Goal: Task Accomplishment & Management: Manage account settings

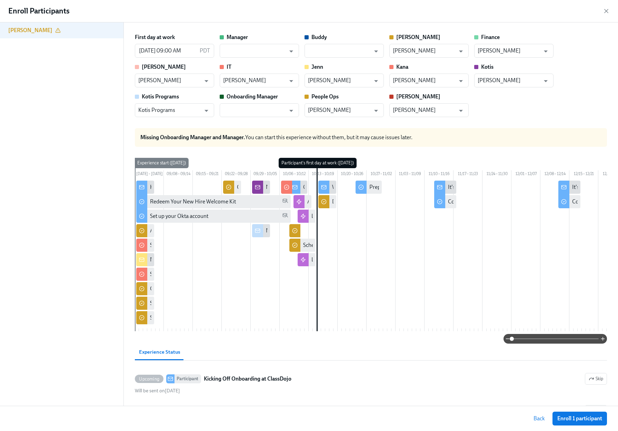
scroll to position [1724, 0]
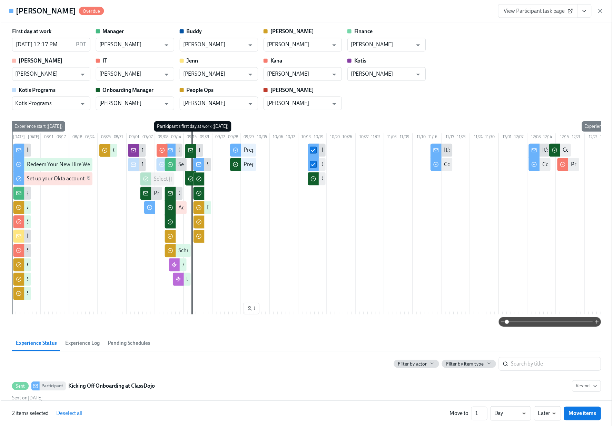
scroll to position [2284, 0]
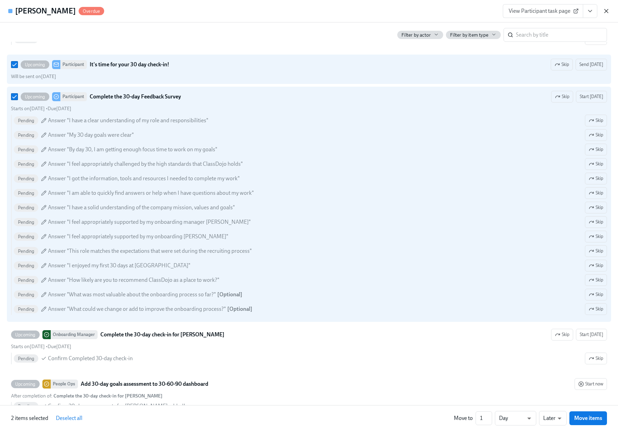
click at [609, 11] on icon "button" at bounding box center [606, 11] width 7 height 7
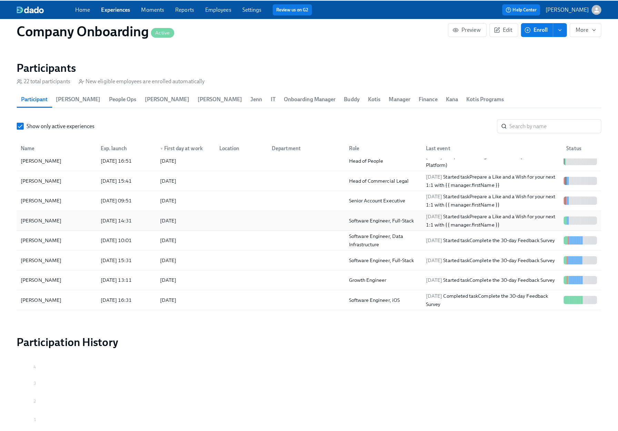
scroll to position [35, 0]
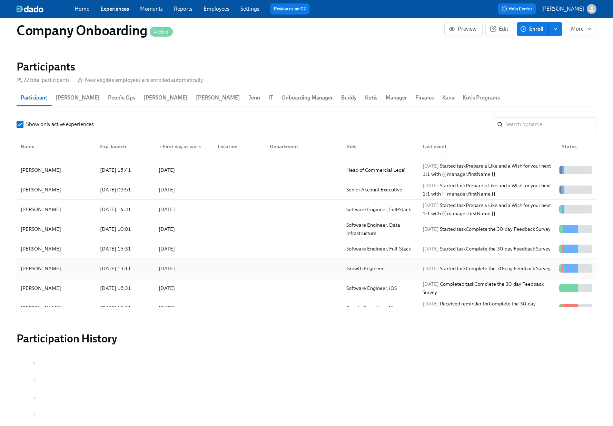
click at [227, 263] on div at bounding box center [238, 268] width 52 height 14
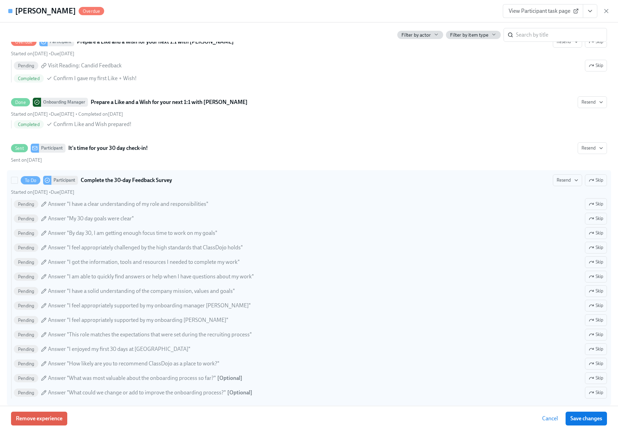
scroll to position [2447, 0]
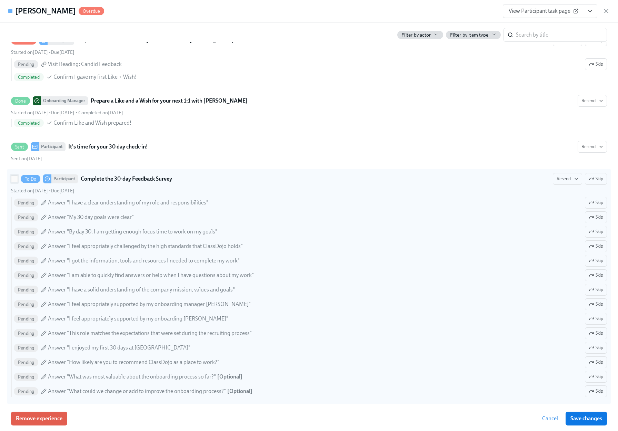
click at [13, 182] on input "To Do Participant Complete the 30-day Feedback Survey Resend Skip Started on Oc…" at bounding box center [14, 179] width 6 height 6
checkbox input "true"
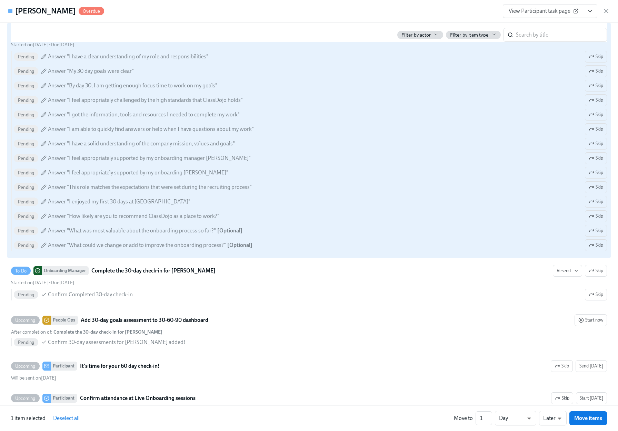
scroll to position [2594, 0]
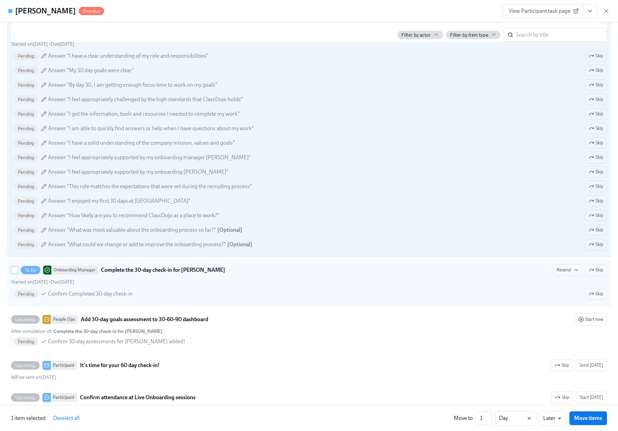
click at [14, 273] on input "To Do Onboarding Manager Complete the 30-day check-in for Solomon Resend Skip S…" at bounding box center [14, 270] width 6 height 6
checkbox input "true"
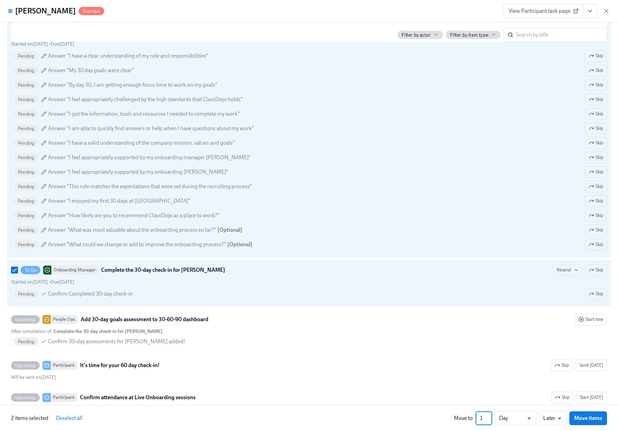
click at [481, 420] on input "1" at bounding box center [484, 418] width 17 height 14
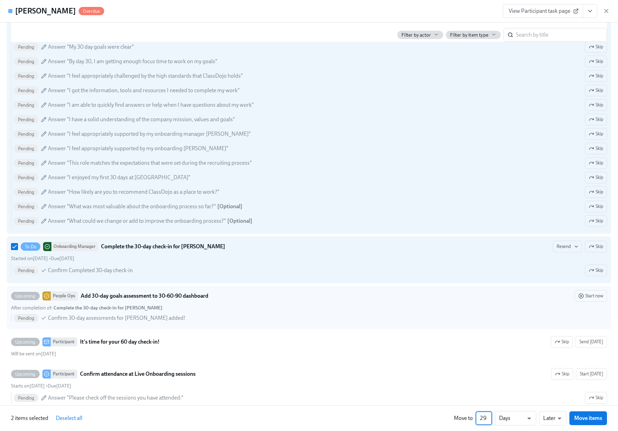
scroll to position [2660, 0]
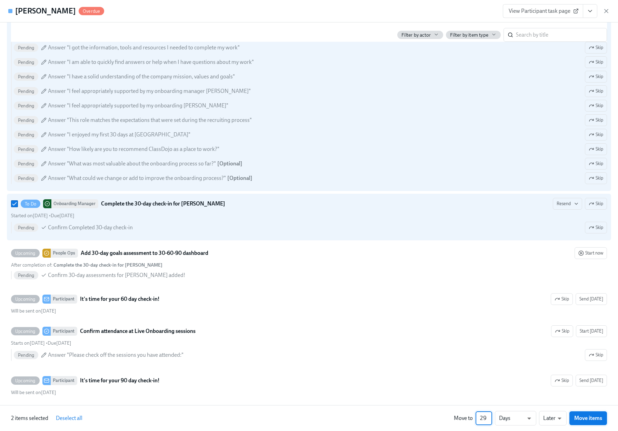
type input "29"
click at [594, 419] on span "Move items" at bounding box center [589, 417] width 28 height 7
checkbox input "false"
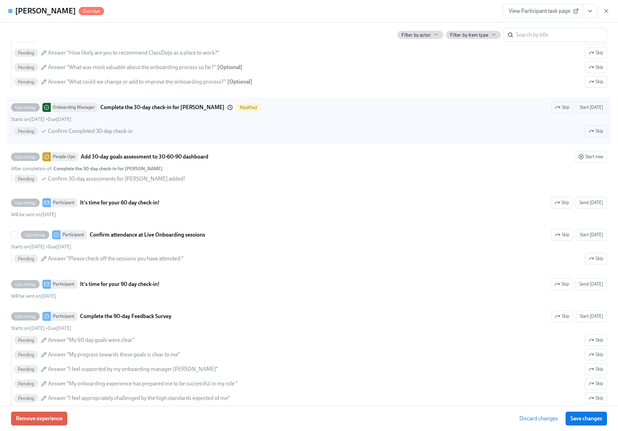
scroll to position [2777, 0]
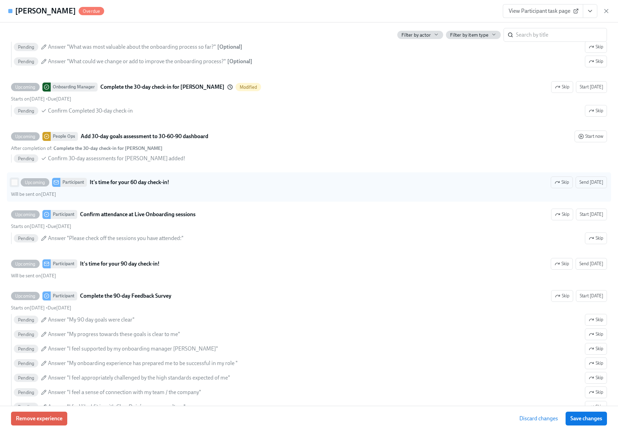
click at [11, 185] on input "Upcoming Participant It's time for your 60 day check-in! Skip Send today Will b…" at bounding box center [14, 182] width 6 height 6
checkbox input "true"
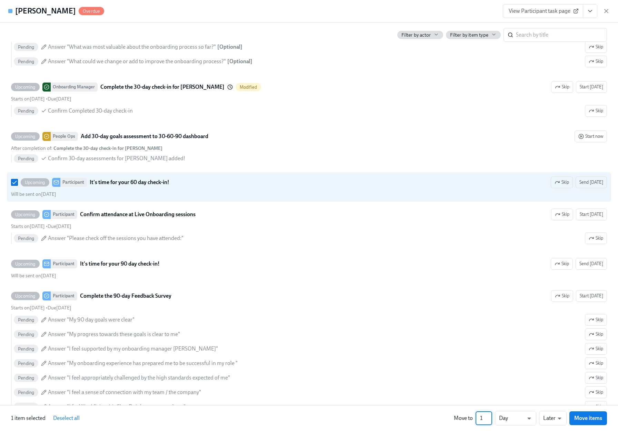
drag, startPoint x: 482, startPoint y: 419, endPoint x: 478, endPoint y: 420, distance: 4.2
click at [478, 420] on input "1" at bounding box center [484, 418] width 17 height 14
type input "30"
click at [583, 417] on span "Move items" at bounding box center [589, 417] width 28 height 7
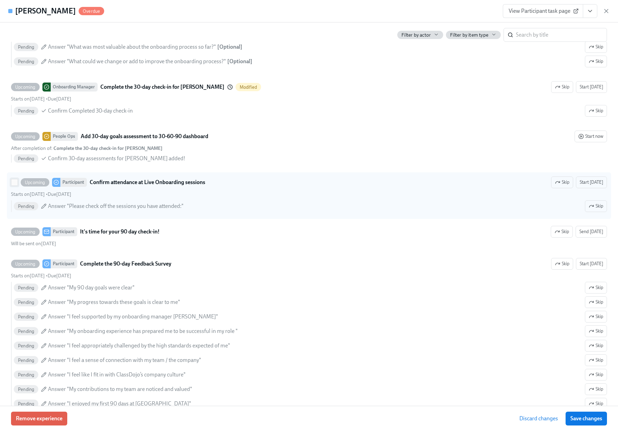
click at [14, 185] on input "Upcoming Participant Confirm attendance at Live Onboarding sessions Skip Start …" at bounding box center [14, 182] width 6 height 6
checkbox input "true"
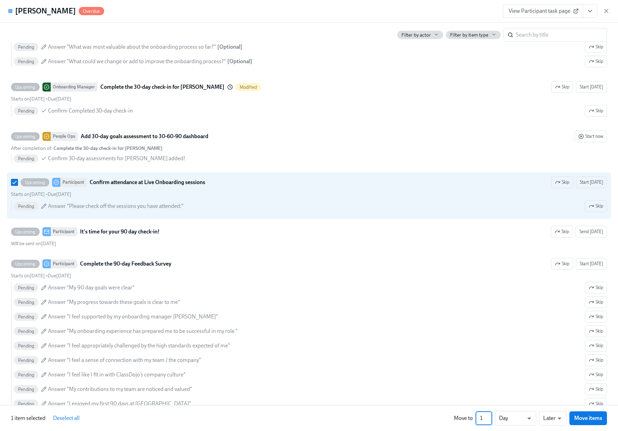
drag, startPoint x: 484, startPoint y: 417, endPoint x: 477, endPoint y: 419, distance: 7.1
click at [477, 419] on input "1" at bounding box center [484, 418] width 17 height 14
type input "30"
click at [585, 420] on span "Move items" at bounding box center [589, 417] width 28 height 7
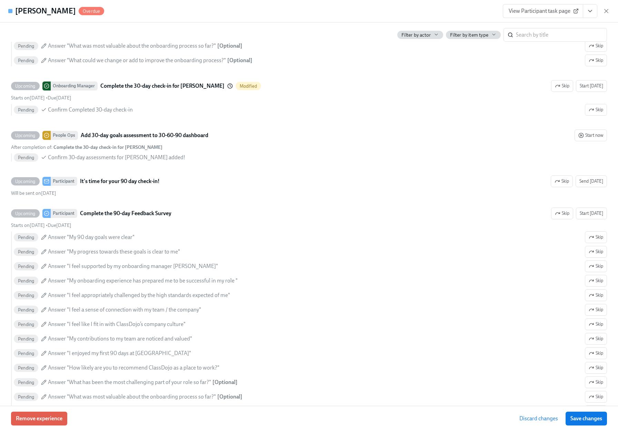
scroll to position [2778, 0]
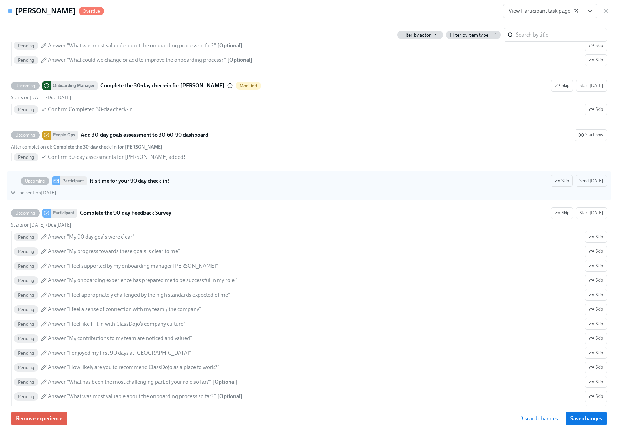
drag, startPoint x: 13, startPoint y: 191, endPoint x: 12, endPoint y: 196, distance: 6.0
click at [13, 184] on input "Upcoming Participant It's time for your 90 day check-in! Skip Send today Will b…" at bounding box center [14, 181] width 6 height 6
checkbox input "true"
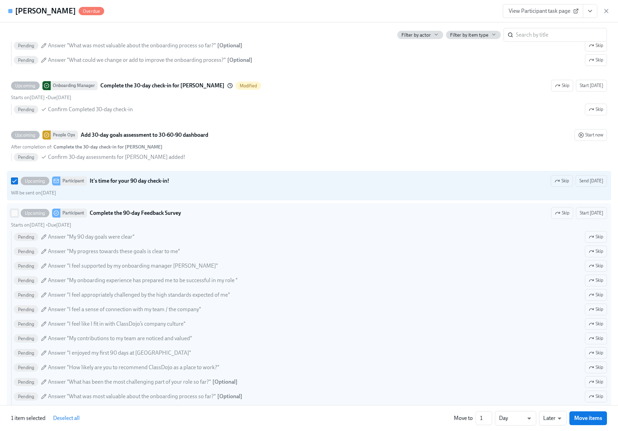
click at [16, 216] on span at bounding box center [14, 212] width 7 height 7
click at [16, 216] on input "Upcoming Participant Complete the 90-day Feedback Survey Skip Start today Start…" at bounding box center [14, 213] width 6 height 6
checkbox input "true"
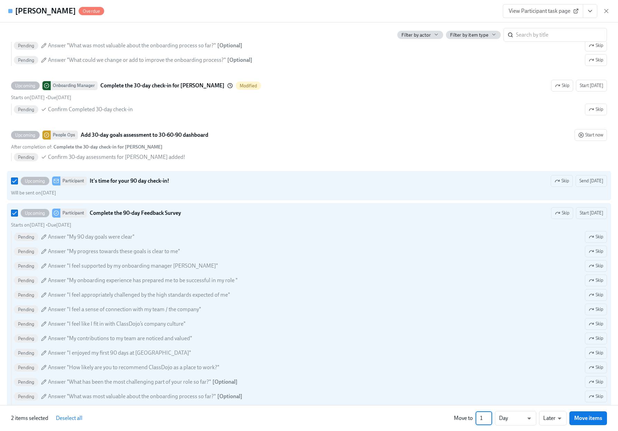
drag, startPoint x: 484, startPoint y: 422, endPoint x: 474, endPoint y: 421, distance: 10.4
click at [474, 421] on div "Move to 1 ​ Day d ​ Later later ​ Move items" at bounding box center [530, 418] width 153 height 14
type input "30"
click at [573, 418] on button "Move items" at bounding box center [589, 418] width 38 height 14
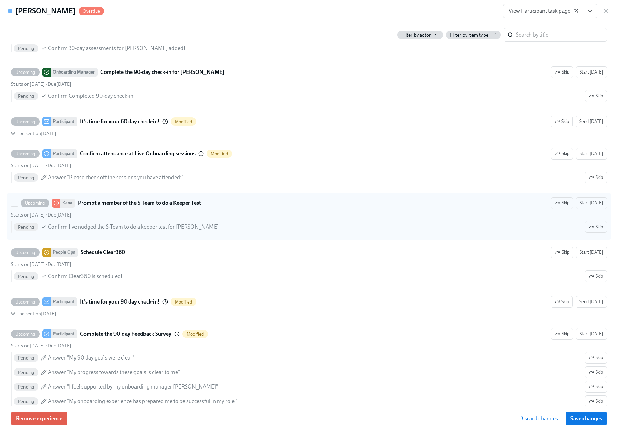
scroll to position [2894, 0]
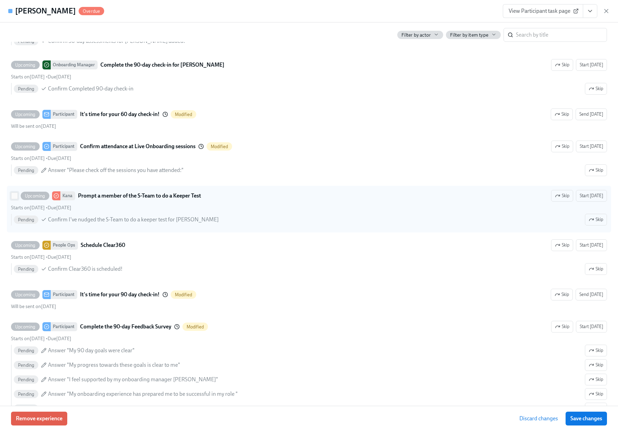
click at [12, 199] on input "Upcoming Kana Prompt a member of the S-Team to do a Keeper Test Skip Start toda…" at bounding box center [14, 196] width 6 height 6
checkbox input "true"
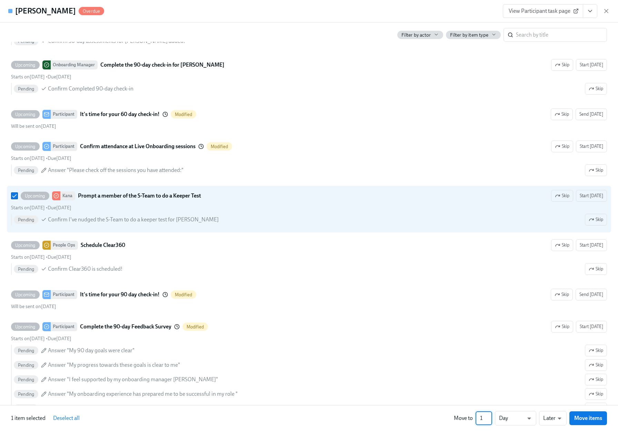
drag, startPoint x: 484, startPoint y: 418, endPoint x: 455, endPoint y: 419, distance: 29.4
click at [455, 419] on div "Move to 1 ​ Day d ​ Later later ​ Move items" at bounding box center [530, 418] width 153 height 14
type input "32"
click at [587, 412] on button "Move items" at bounding box center [589, 418] width 38 height 14
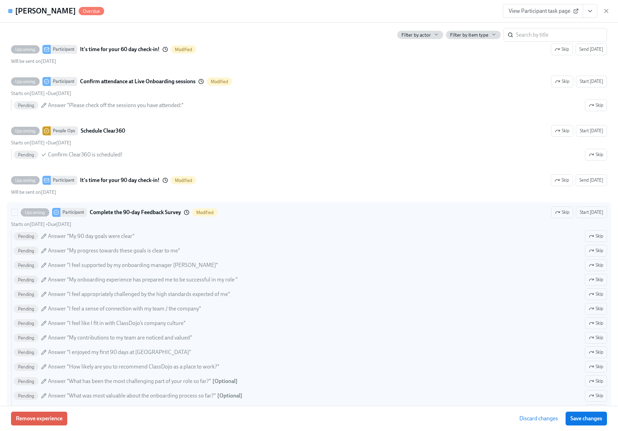
scroll to position [2971, 0]
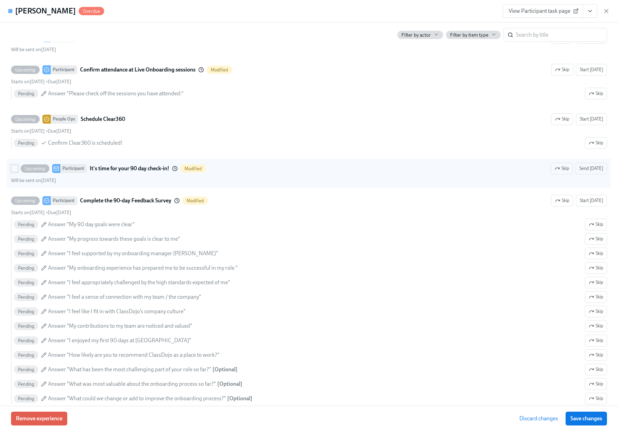
click at [13, 172] on input "Upcoming Participant It's time for your 90 day check-in! Modified Skip Send tod…" at bounding box center [14, 168] width 6 height 6
checkbox input "true"
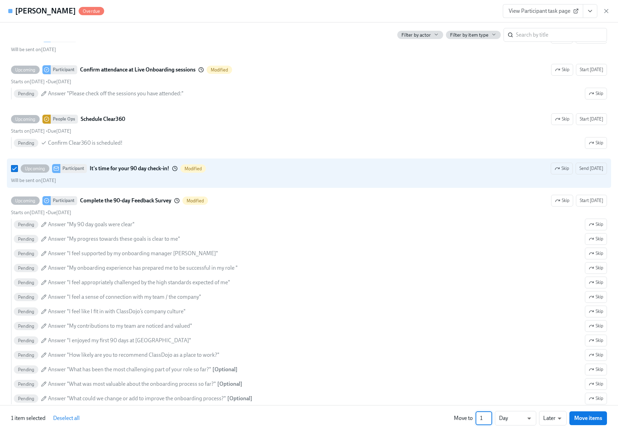
drag, startPoint x: 484, startPoint y: 419, endPoint x: 478, endPoint y: 417, distance: 6.2
click at [478, 417] on input "1" at bounding box center [484, 418] width 17 height 14
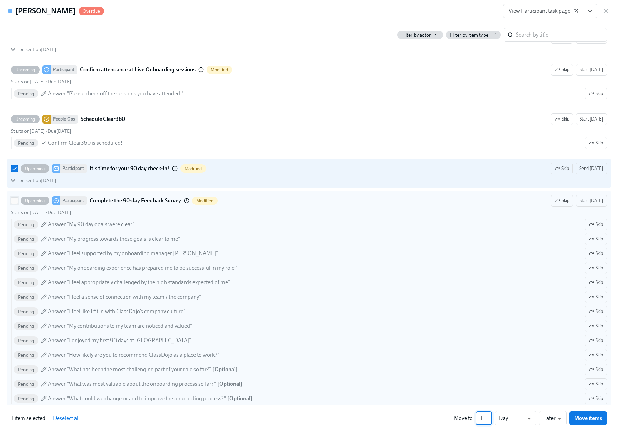
click at [14, 204] on input "Upcoming Participant Complete the 90-day Feedback Survey Modified Skip Start to…" at bounding box center [14, 200] width 6 height 6
checkbox input "true"
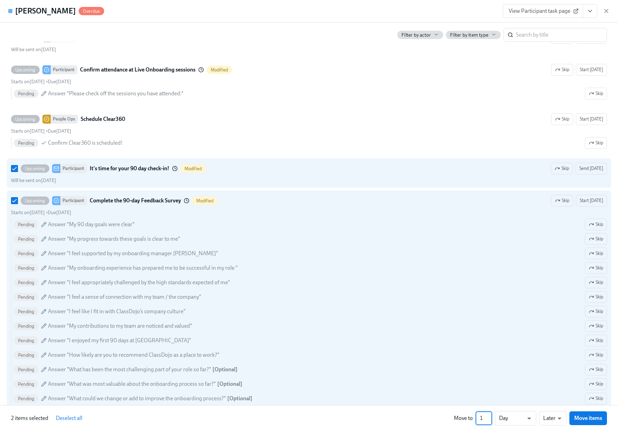
drag, startPoint x: 482, startPoint y: 418, endPoint x: 477, endPoint y: 416, distance: 5.4
click at [477, 416] on input "1" at bounding box center [484, 418] width 17 height 14
type input "5"
click at [594, 420] on span "Move items" at bounding box center [589, 417] width 28 height 7
checkbox input "false"
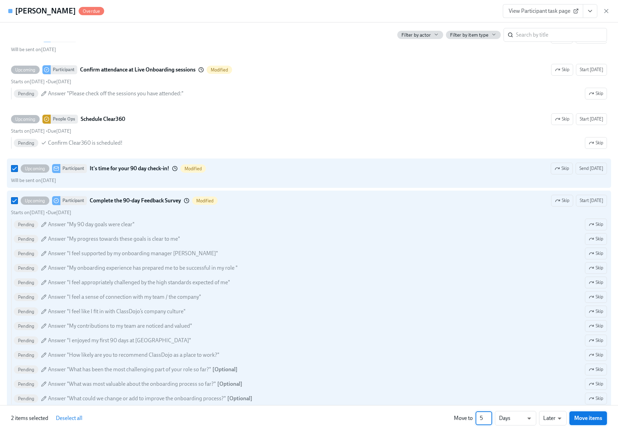
checkbox input "false"
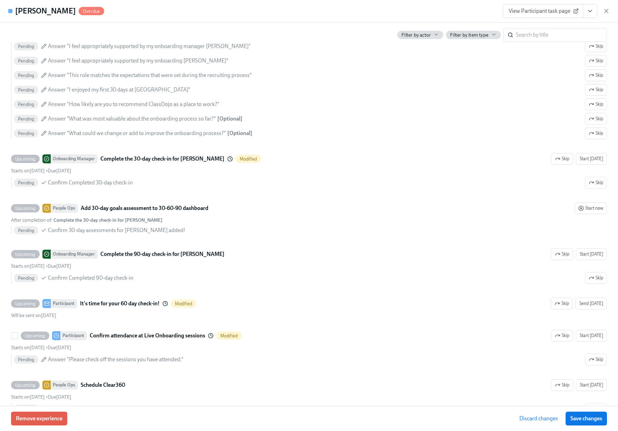
scroll to position [2704, 0]
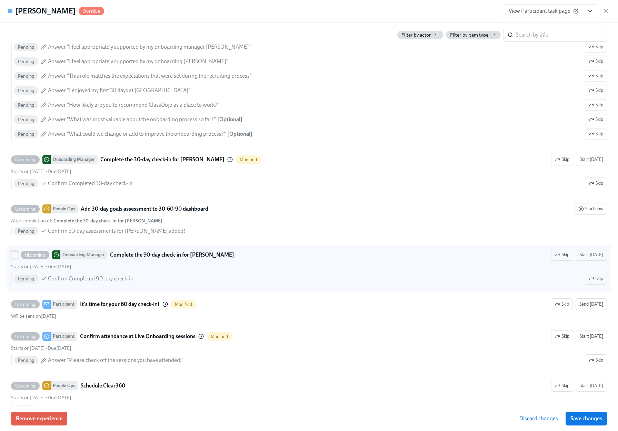
click at [13, 258] on input "Upcoming Onboarding Manager Complete the 90-day check-in for Solomon Skip Start…" at bounding box center [14, 255] width 6 height 6
checkbox input "true"
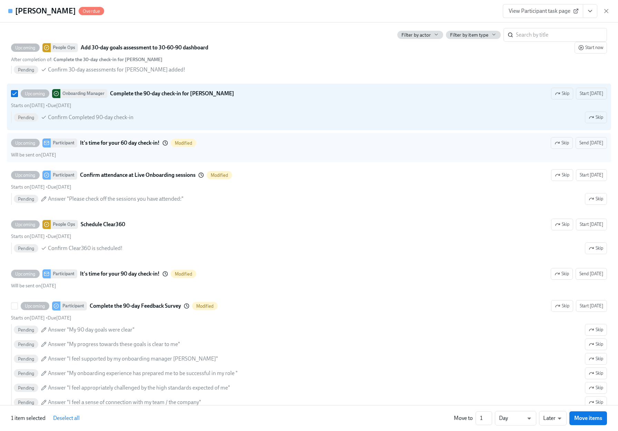
scroll to position [2945, 0]
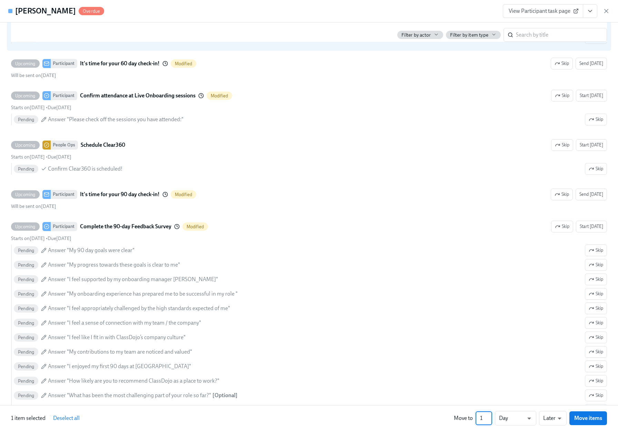
drag, startPoint x: 484, startPoint y: 418, endPoint x: 476, endPoint y: 420, distance: 8.1
click at [476, 420] on input "1" at bounding box center [484, 418] width 17 height 14
type input "32"
click at [598, 421] on span "Move items" at bounding box center [589, 417] width 28 height 7
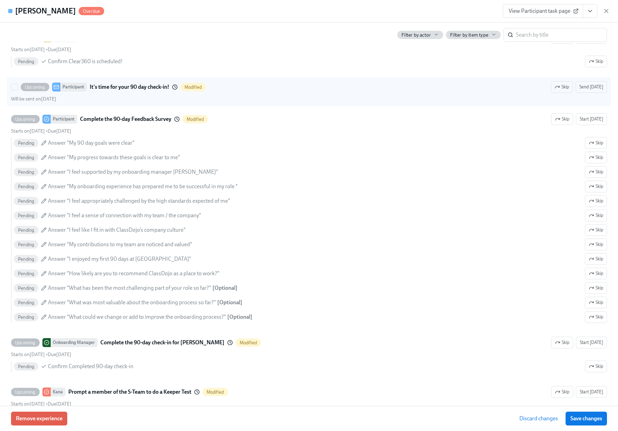
scroll to position [3030, 0]
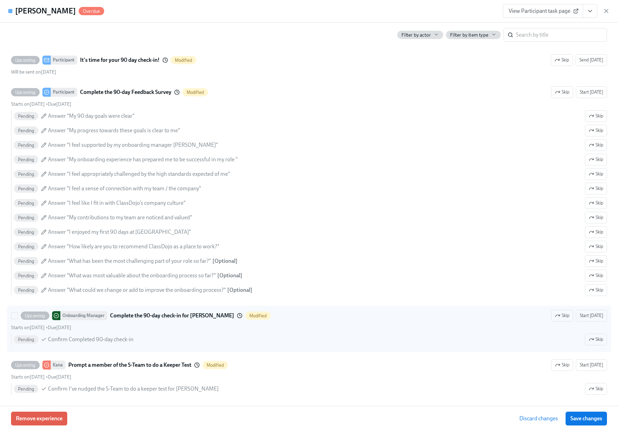
drag, startPoint x: 13, startPoint y: 327, endPoint x: 84, endPoint y: 340, distance: 72.2
click at [13, 319] on input "Upcoming Onboarding Manager Complete the 90-day check-in for Solomon Modified S…" at bounding box center [14, 315] width 6 height 6
checkbox input "true"
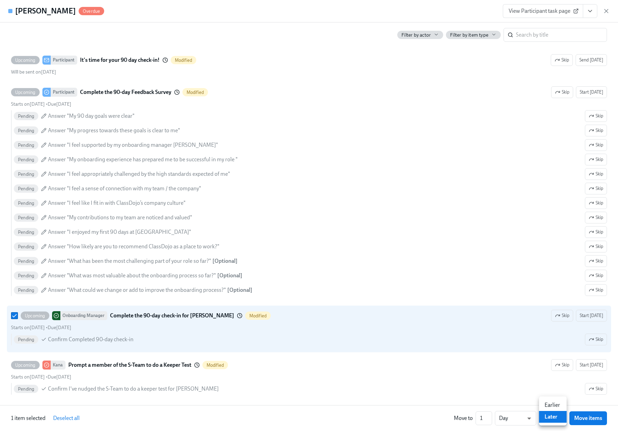
click at [557, 403] on li "Earlier" at bounding box center [553, 405] width 28 height 12
type input "earlier"
drag, startPoint x: 479, startPoint y: 419, endPoint x: 474, endPoint y: 419, distance: 5.5
click at [474, 419] on input "1" at bounding box center [481, 418] width 17 height 14
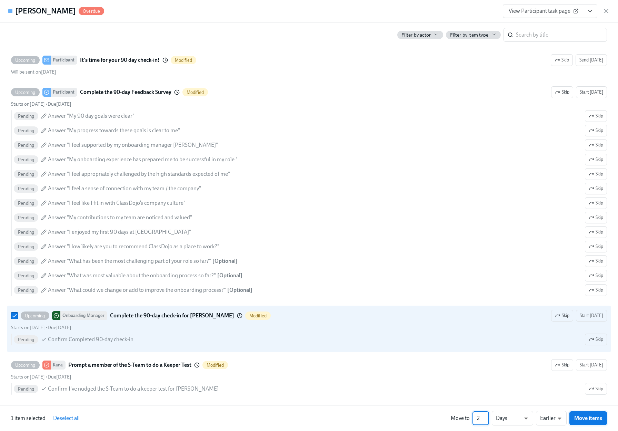
type input "2"
click at [604, 422] on button "Move items" at bounding box center [589, 418] width 38 height 14
checkbox input "false"
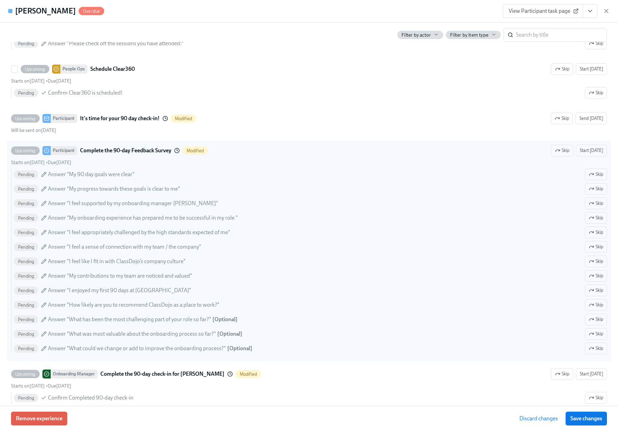
scroll to position [2979, 0]
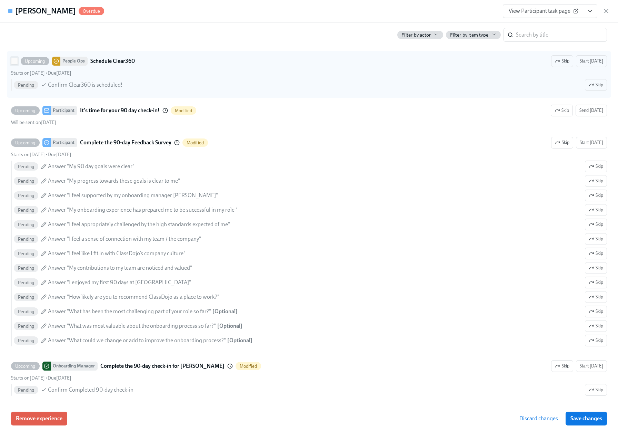
click at [14, 64] on input "Upcoming People Ops Schedule Clear360 Skip Start today Starts on December 1st •…" at bounding box center [14, 61] width 6 height 6
checkbox input "true"
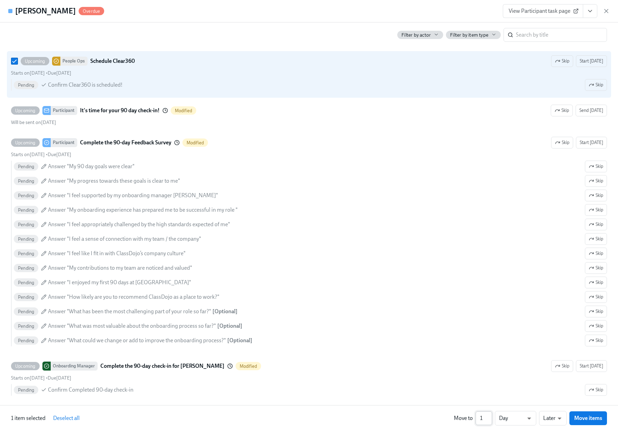
click at [480, 419] on input "1" at bounding box center [484, 418] width 17 height 14
type input "31"
click at [579, 419] on span "Move items" at bounding box center [589, 417] width 28 height 7
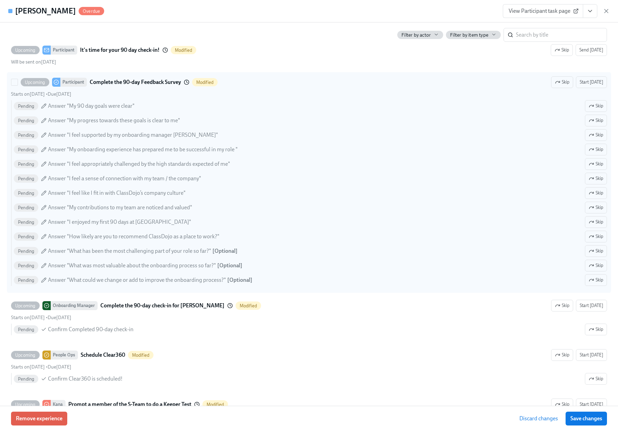
scroll to position [3044, 0]
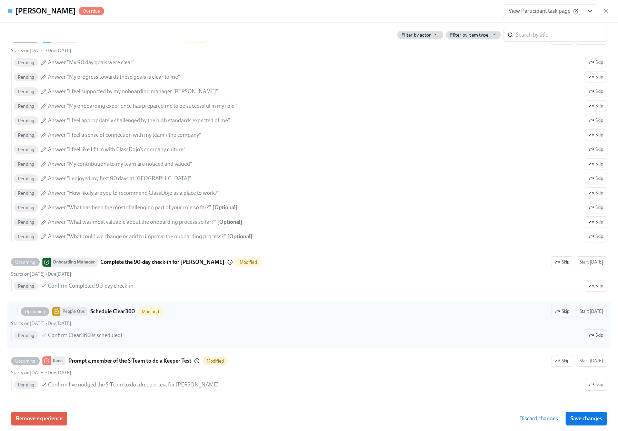
click at [14, 312] on input "Upcoming People Ops Schedule Clear360 Modified Skip Start today Starts on Janua…" at bounding box center [14, 311] width 6 height 6
checkbox input "true"
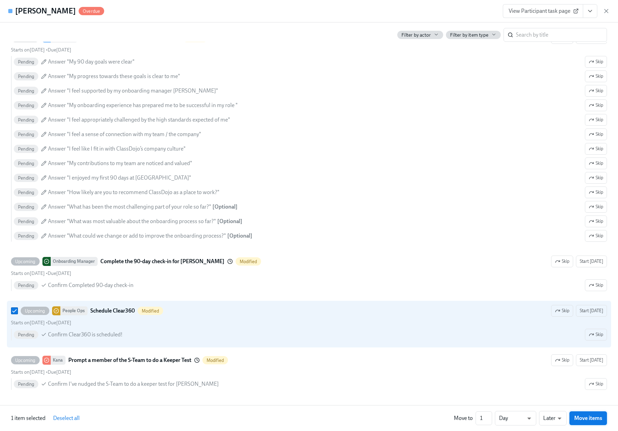
click at [590, 419] on span "Move items" at bounding box center [589, 417] width 28 height 7
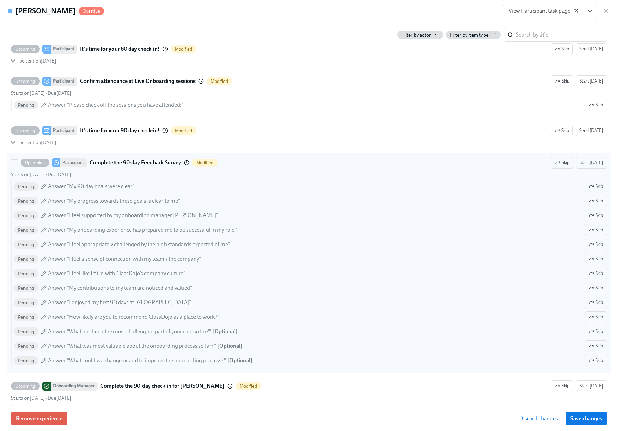
scroll to position [2976, 0]
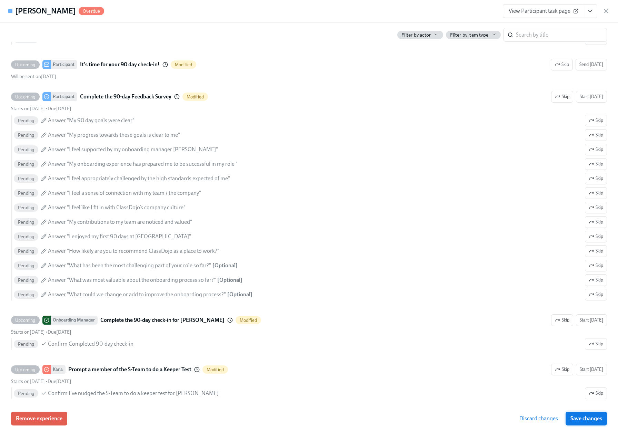
click at [591, 420] on span "Save changes" at bounding box center [587, 418] width 32 height 7
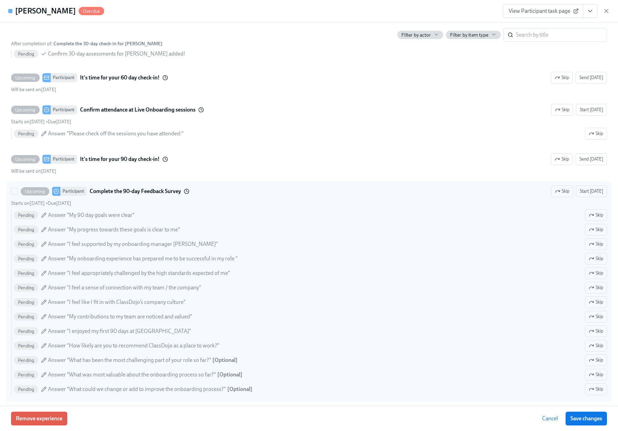
scroll to position [2874, 0]
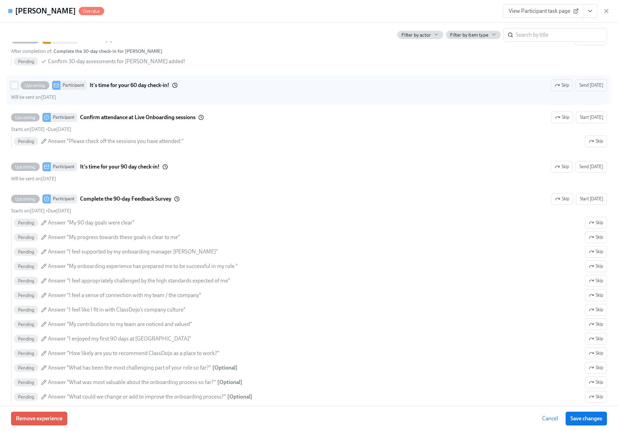
click at [16, 88] on input "Upcoming Participant It's time for your 60 day check-in! Skip Send today Will b…" at bounding box center [14, 85] width 6 height 6
checkbox input "true"
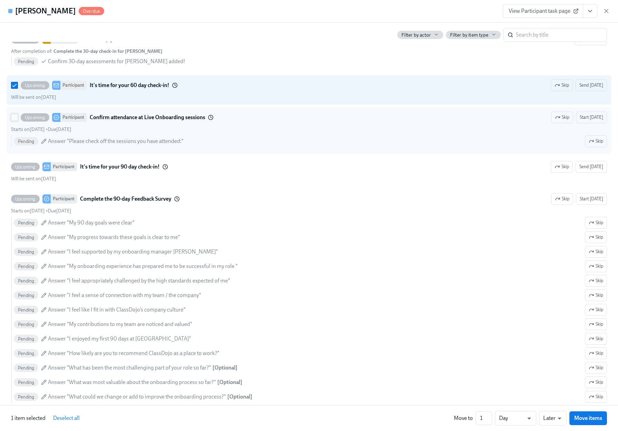
click at [14, 120] on input "Upcoming Participant Confirm attendance at Live Onboarding sessions Skip Start …" at bounding box center [14, 117] width 6 height 6
checkbox input "true"
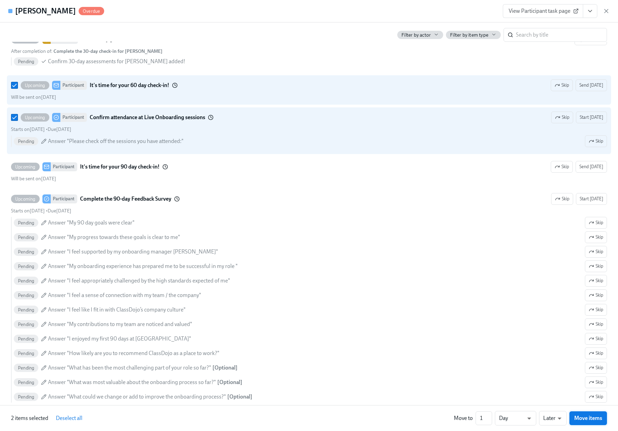
click at [587, 416] on span "Move items" at bounding box center [589, 417] width 28 height 7
checkbox input "false"
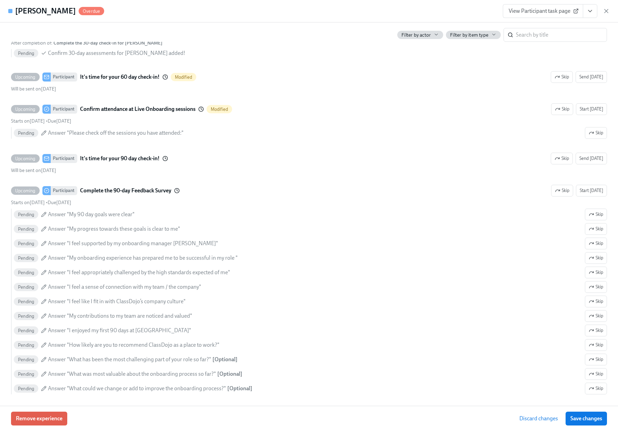
scroll to position [2882, 0]
click at [586, 419] on span "Save changes" at bounding box center [587, 418] width 32 height 7
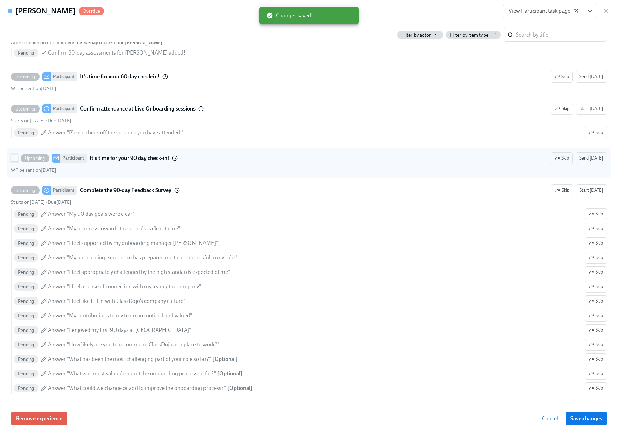
click at [15, 161] on input "Upcoming Participant It's time for your 90 day check-in! Skip Send today Will b…" at bounding box center [14, 158] width 6 height 6
checkbox input "true"
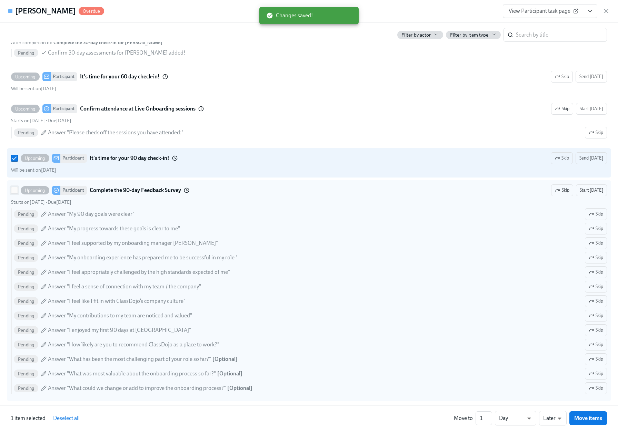
click at [13, 193] on input "Upcoming Participant Complete the 90-day Feedback Survey Skip Start today Start…" at bounding box center [14, 190] width 6 height 6
checkbox input "true"
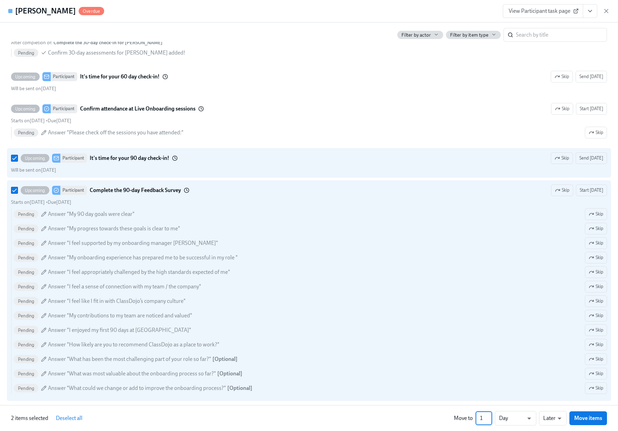
drag, startPoint x: 483, startPoint y: 418, endPoint x: 475, endPoint y: 418, distance: 7.9
click at [476, 418] on input "1" at bounding box center [484, 418] width 17 height 14
type input "3"
click at [584, 419] on span "Move items" at bounding box center [589, 417] width 28 height 7
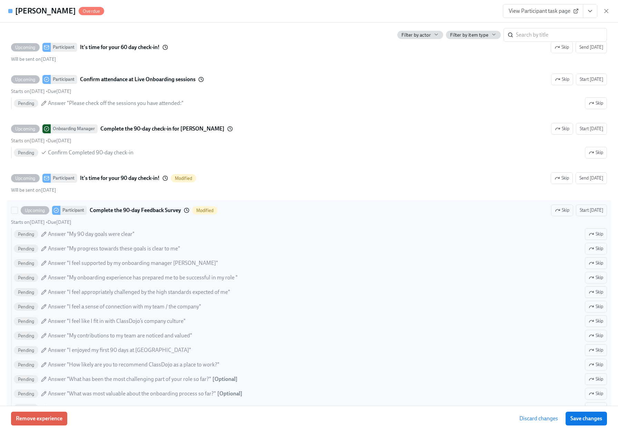
scroll to position [3007, 0]
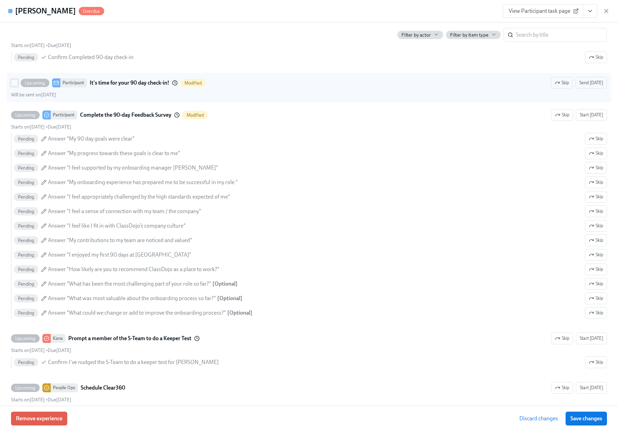
click at [14, 86] on input "Upcoming Participant It's time for your 90 day check-in! Modified Skip Send tod…" at bounding box center [14, 83] width 6 height 6
checkbox input "true"
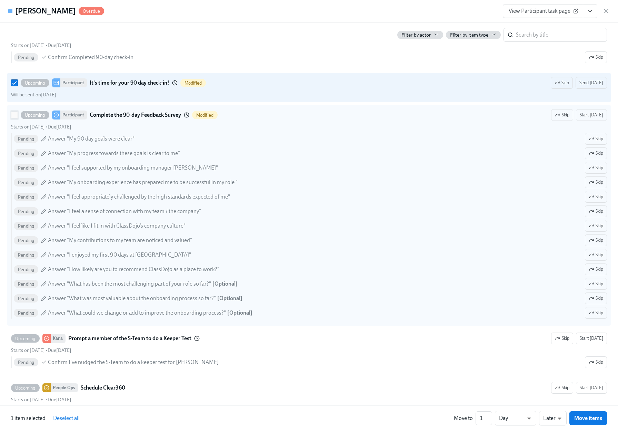
click at [13, 118] on input "Upcoming Participant Complete the 90-day Feedback Survey Modified Skip Start to…" at bounding box center [14, 115] width 6 height 6
checkbox input "true"
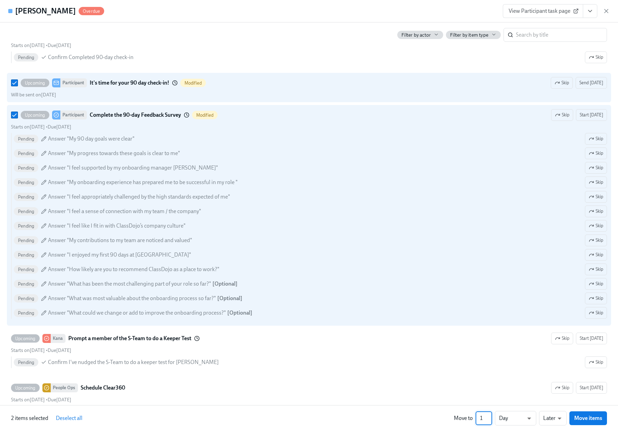
drag, startPoint x: 485, startPoint y: 420, endPoint x: 476, endPoint y: 421, distance: 9.7
click at [476, 421] on input "1" at bounding box center [484, 418] width 17 height 14
type input "4"
click at [597, 421] on button "Move items" at bounding box center [589, 418] width 38 height 14
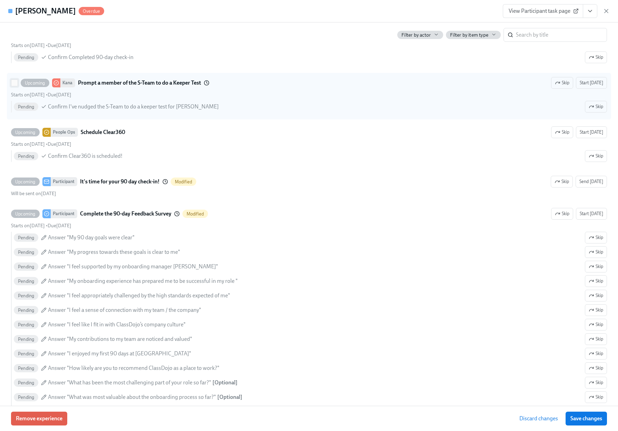
click at [11, 86] on input "Upcoming Kana Prompt a member of the S-Team to do a Keeper Test Skip Start toda…" at bounding box center [14, 83] width 6 height 6
checkbox input "true"
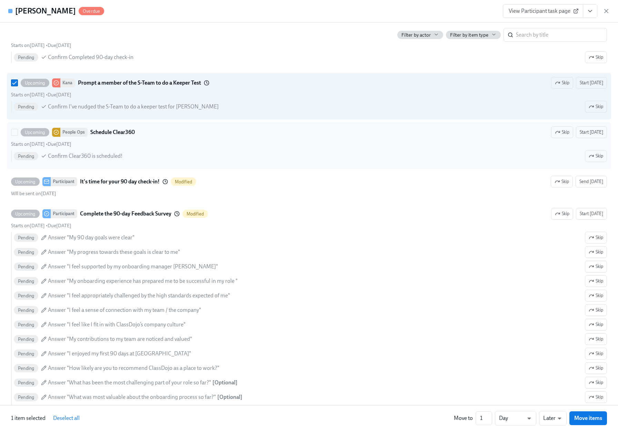
click at [9, 142] on label "Upcoming People Ops Schedule Clear360 Skip Start today Starts on January 2nd • …" at bounding box center [309, 145] width 605 height 47
click at [11, 135] on input "Upcoming People Ops Schedule Clear360 Skip Start today Starts on January 2nd • …" at bounding box center [14, 132] width 6 height 6
checkbox input "true"
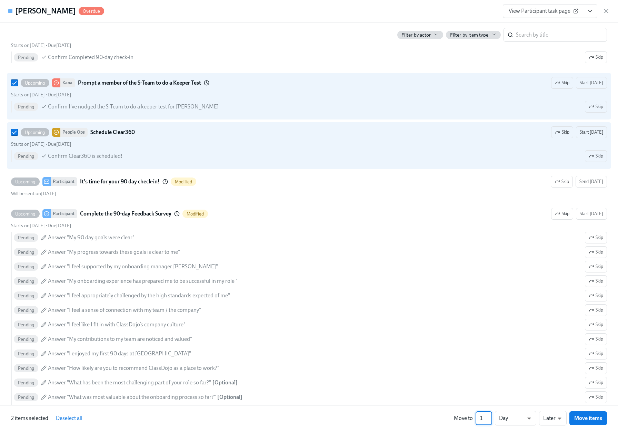
drag, startPoint x: 482, startPoint y: 419, endPoint x: 469, endPoint y: 417, distance: 13.3
click at [469, 417] on div "Move to 1 ​ Day d ​ Later later ​ Move items" at bounding box center [530, 418] width 153 height 14
type input "5"
click at [577, 420] on span "Move items" at bounding box center [589, 417] width 28 height 7
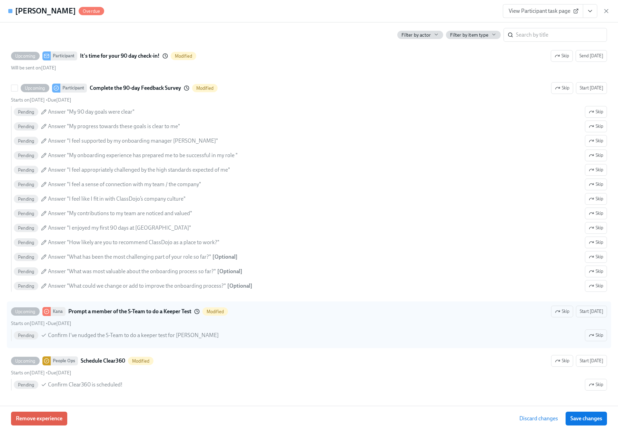
scroll to position [3044, 0]
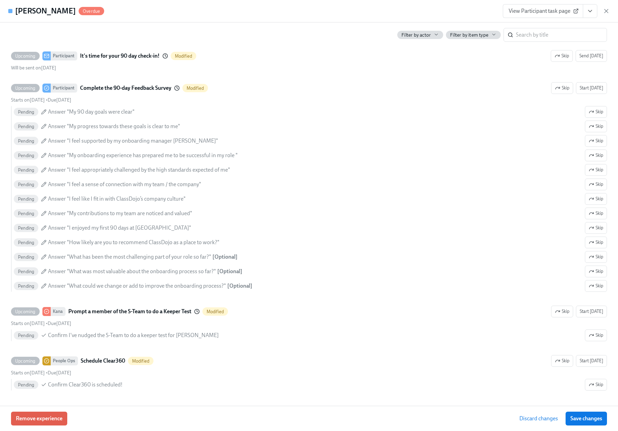
click at [593, 417] on span "Save changes" at bounding box center [587, 418] width 32 height 7
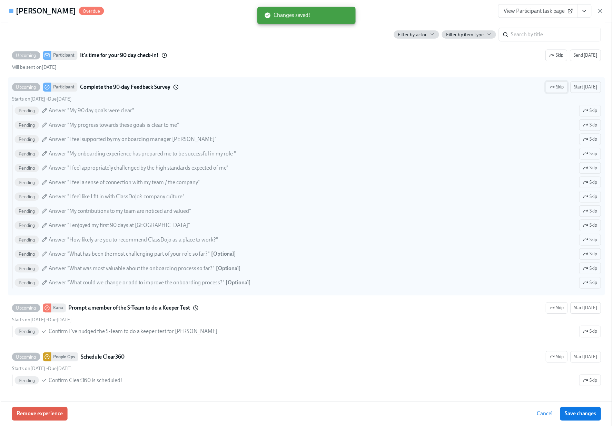
scroll to position [3043, 0]
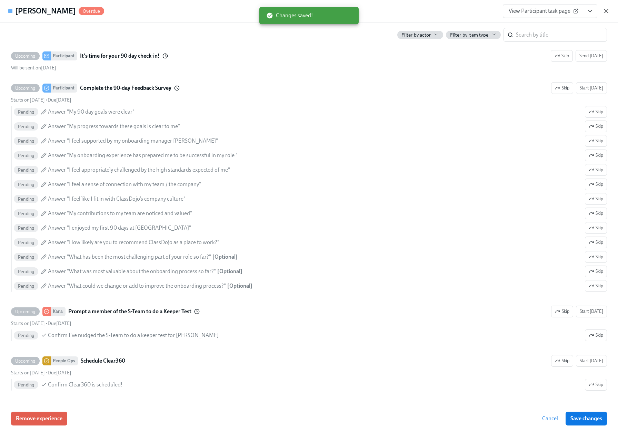
click at [610, 8] on icon "button" at bounding box center [606, 11] width 7 height 7
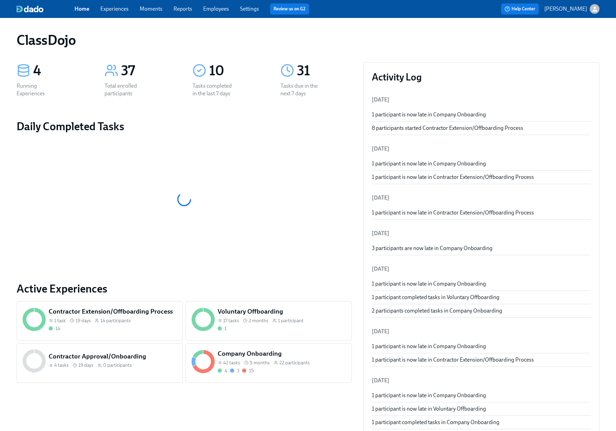
click at [284, 362] on span "22 participants" at bounding box center [295, 362] width 30 height 7
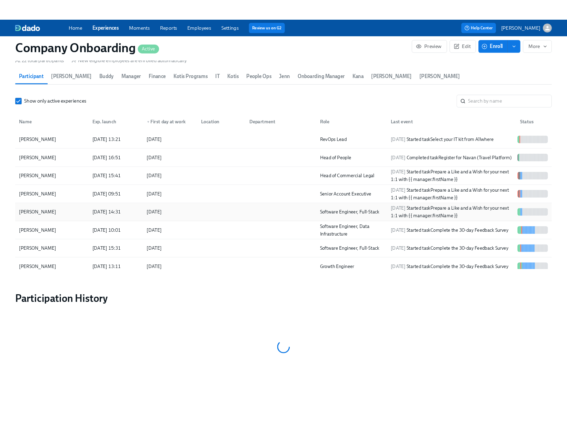
scroll to position [875, 0]
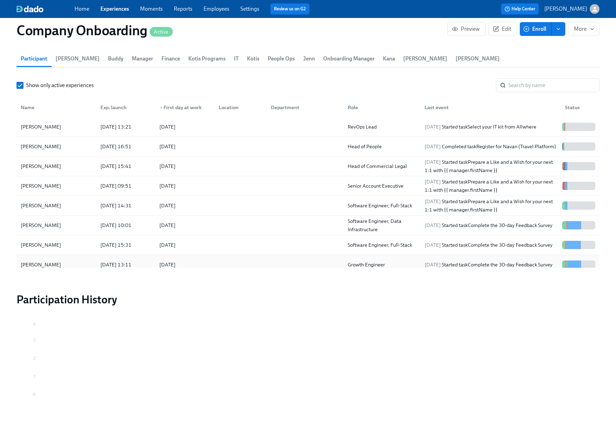
click at [223, 257] on div at bounding box center [239, 264] width 52 height 14
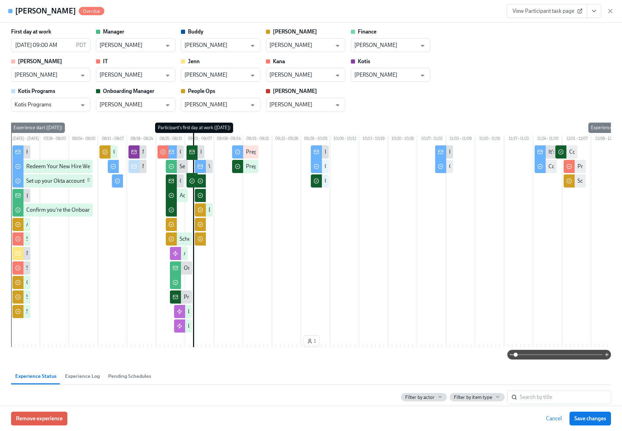
click at [593, 10] on icon "View task page" at bounding box center [593, 11] width 7 height 7
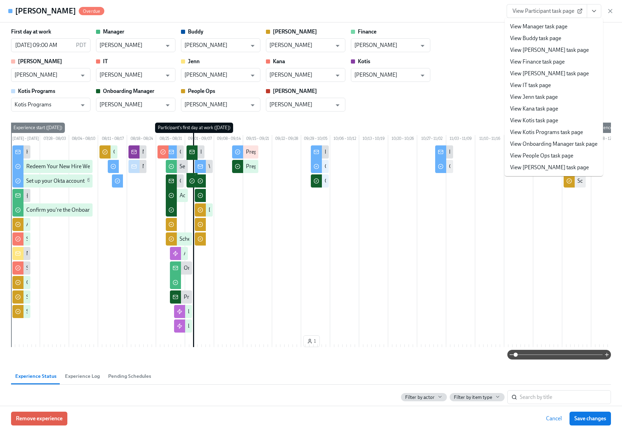
click at [539, 154] on link "View People Ops task page" at bounding box center [541, 156] width 63 height 8
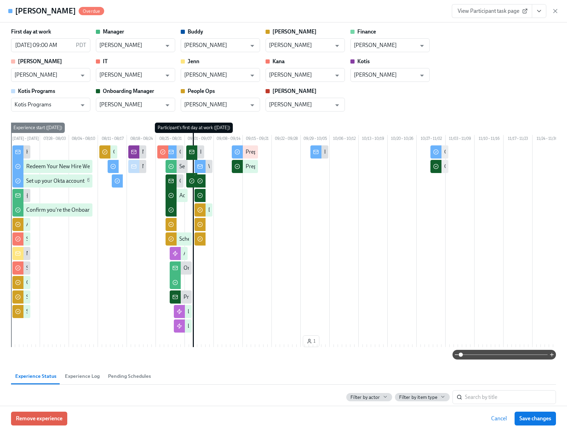
scroll to position [0, 13589]
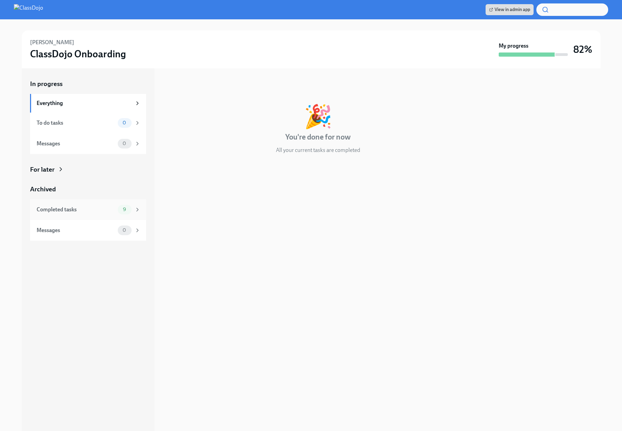
click at [84, 211] on div "Completed tasks" at bounding box center [76, 210] width 78 height 8
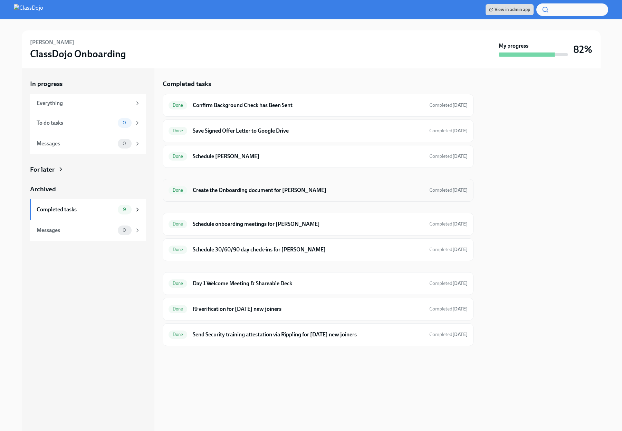
click at [315, 197] on div "Done Create the Onboarding document for Solomon Bisker Completed Aug 28th" at bounding box center [318, 190] width 311 height 23
click at [319, 190] on h6 "Create the Onboarding document for [PERSON_NAME]" at bounding box center [308, 190] width 231 height 8
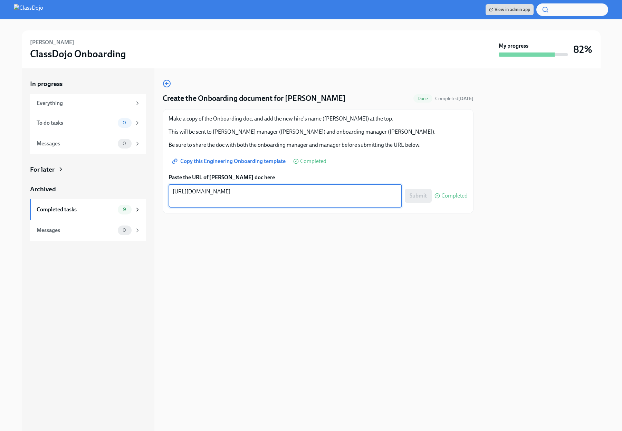
drag, startPoint x: 221, startPoint y: 203, endPoint x: 168, endPoint y: 194, distance: 53.8
click at [168, 194] on div "https://docs.google.com/document/d/1Gc70wu3xWQNSp6VLc02ilxebGAGfPrE4u8rzn_QErqo…" at bounding box center [284, 195] width 233 height 23
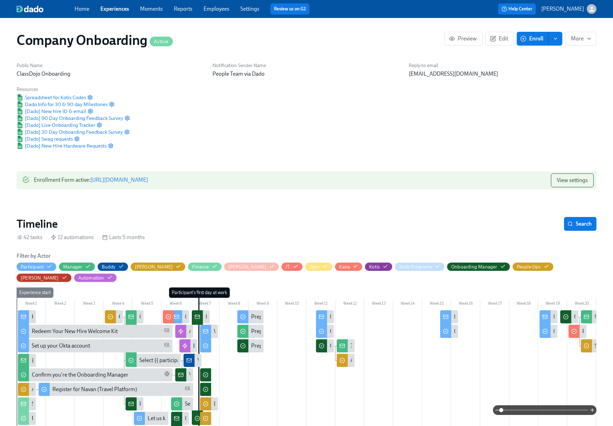
scroll to position [836, 0]
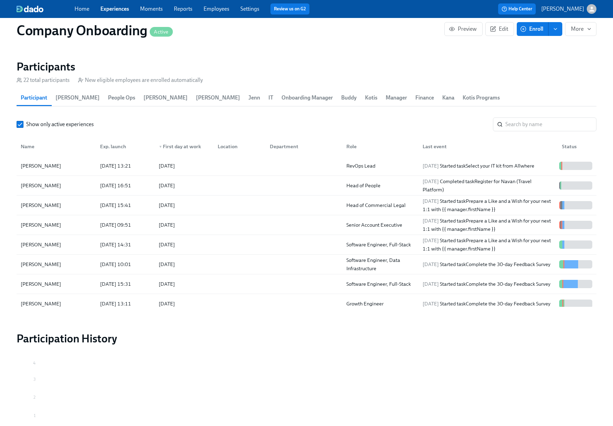
click at [525, 30] on icon "button" at bounding box center [523, 29] width 6 height 6
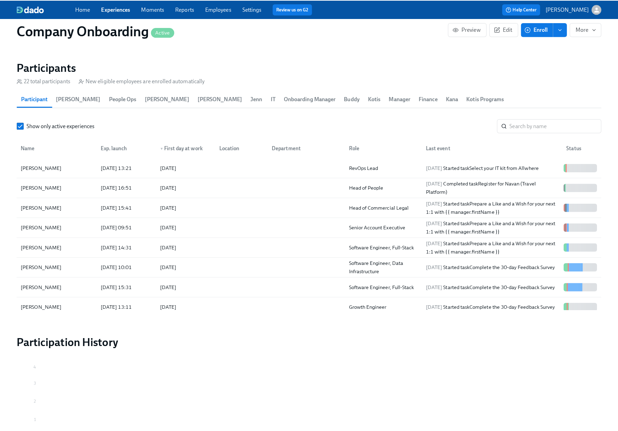
scroll to position [0, 13587]
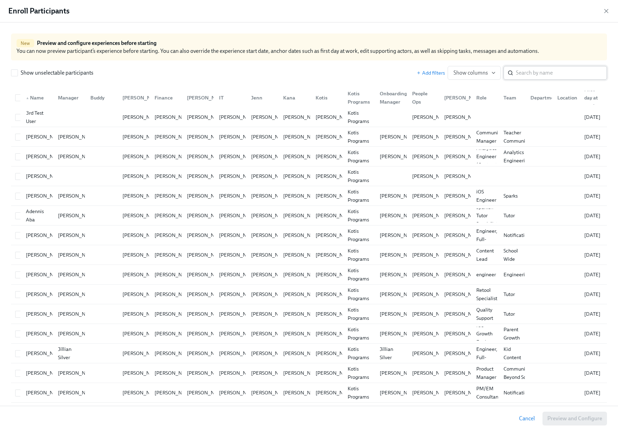
click at [568, 76] on input "search" at bounding box center [561, 73] width 91 height 14
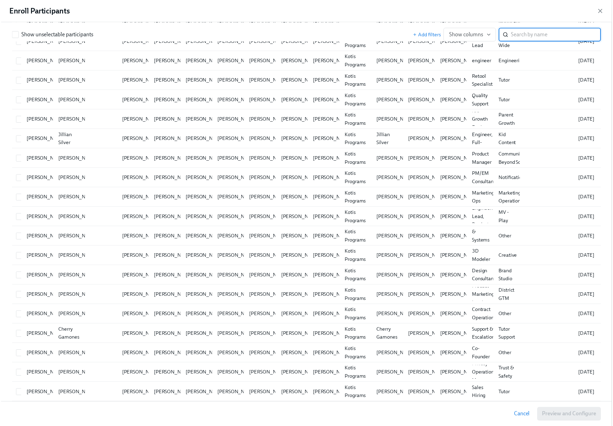
scroll to position [0, 0]
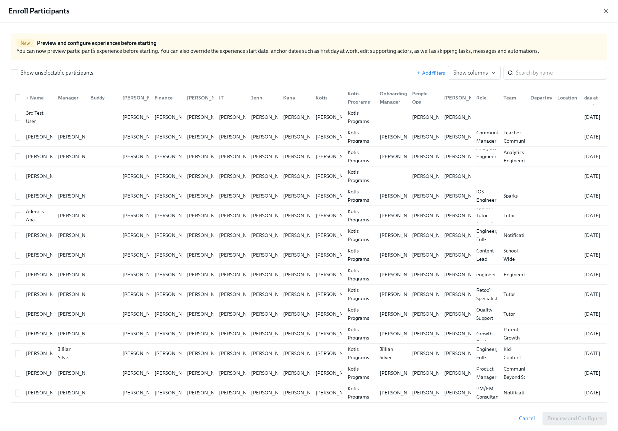
click at [605, 11] on icon "button" at bounding box center [606, 11] width 7 height 7
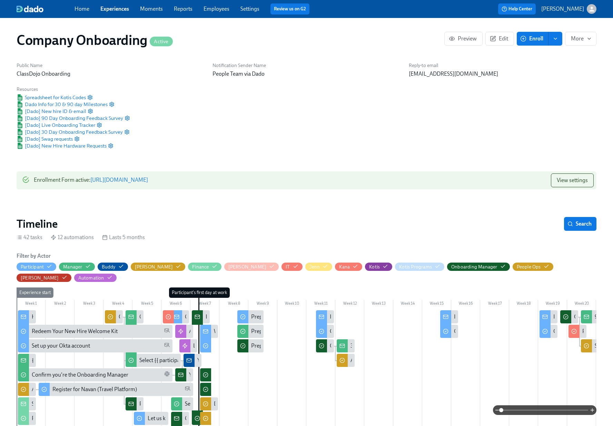
click at [210, 11] on link "Employees" at bounding box center [217, 9] width 26 height 7
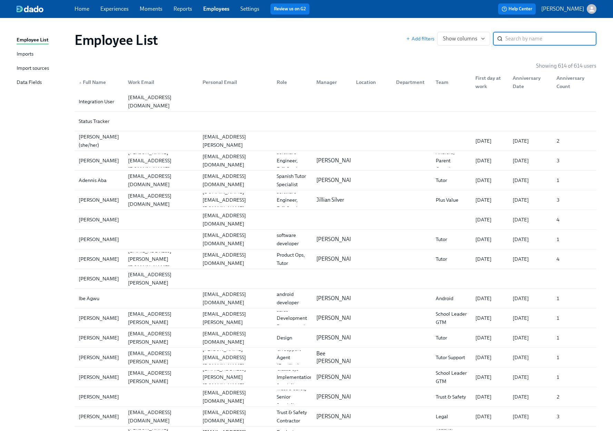
click at [27, 66] on div "Import sources" at bounding box center [33, 68] width 32 height 9
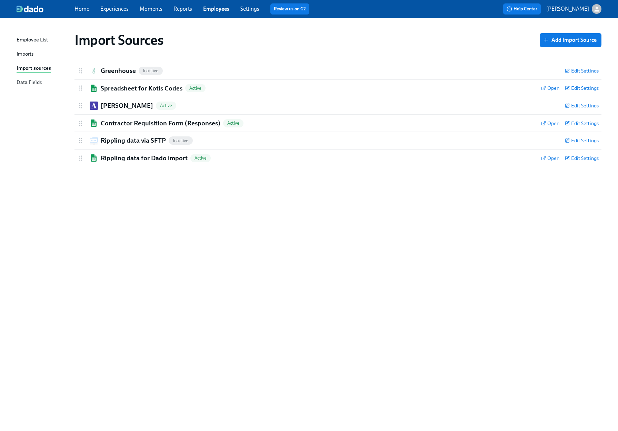
click at [350, 276] on div "Import Sources Add Import Source Greenhouse Inactive Edit Settings Active Remov…" at bounding box center [309, 220] width 585 height 388
click at [573, 105] on span "Edit Settings" at bounding box center [582, 105] width 34 height 7
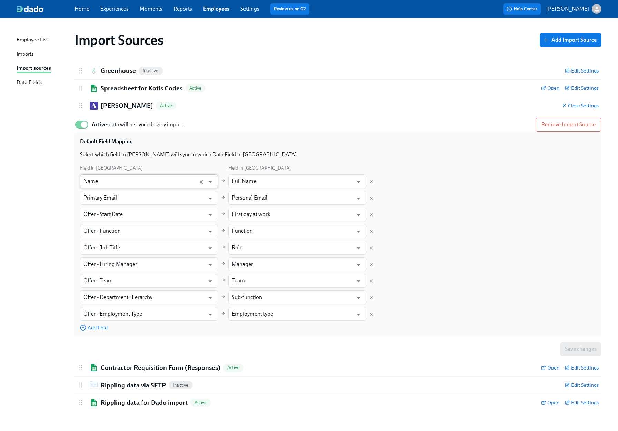
click at [204, 184] on icon "Clear" at bounding box center [202, 182] width 6 height 6
click at [212, 181] on icon "Open" at bounding box center [210, 181] width 9 height 9
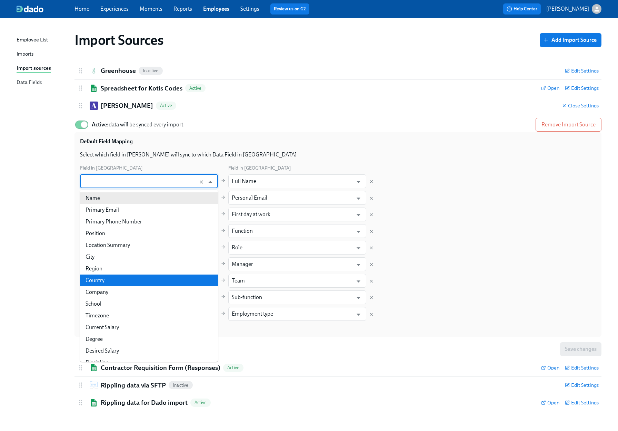
type input "Name"
click at [49, 283] on div "Import Sources Add Import Source Greenhouse Inactive Edit Settings Active Remov…" at bounding box center [309, 220] width 585 height 388
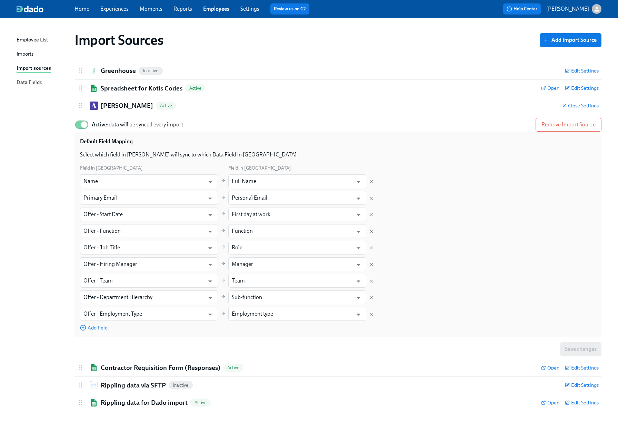
click at [2, 285] on div "Employee List Imports Import sources Data Fields Import Sources Add Import Sour…" at bounding box center [309, 224] width 618 height 413
click at [251, 8] on link "Settings" at bounding box center [250, 9] width 19 height 7
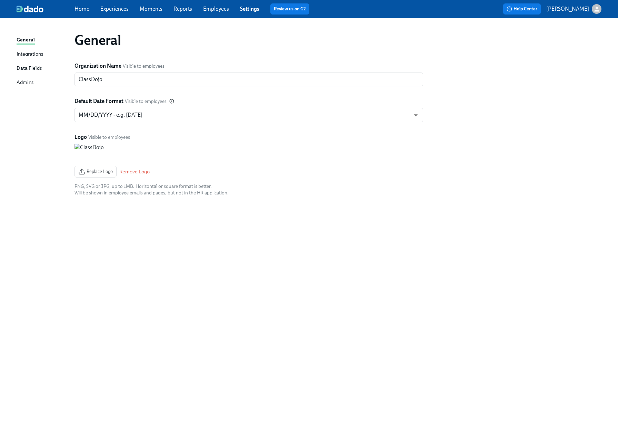
click at [208, 8] on link "Employees" at bounding box center [216, 9] width 26 height 7
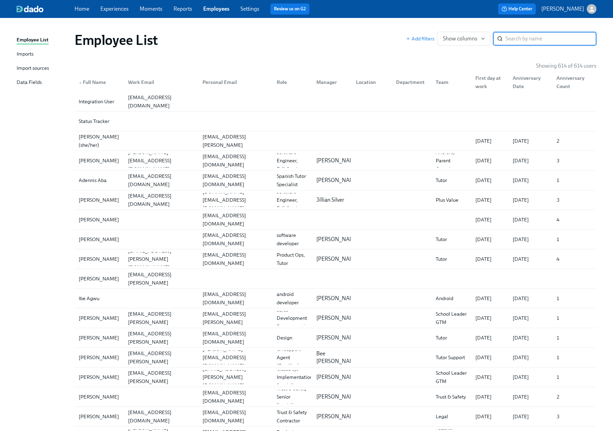
click at [32, 52] on div "Imports" at bounding box center [25, 54] width 17 height 9
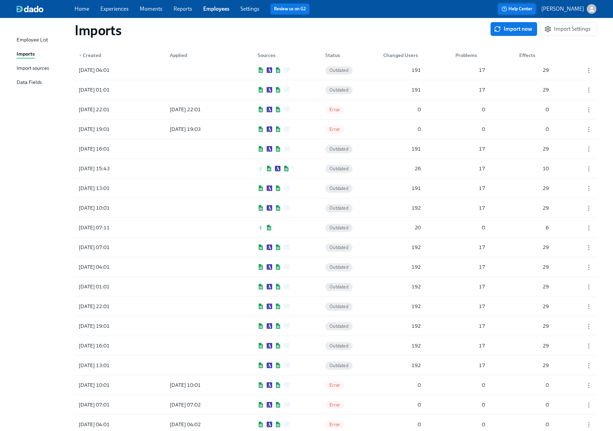
scroll to position [281, 0]
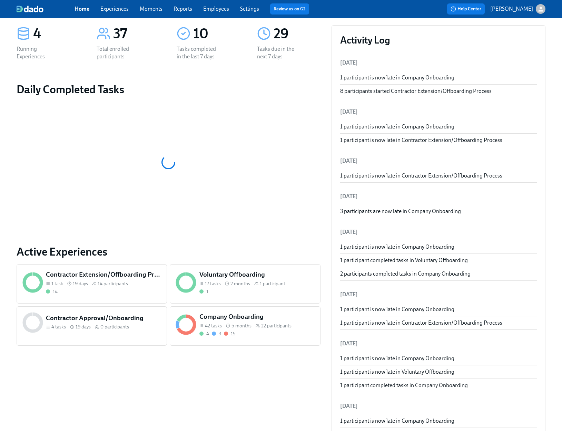
scroll to position [45, 0]
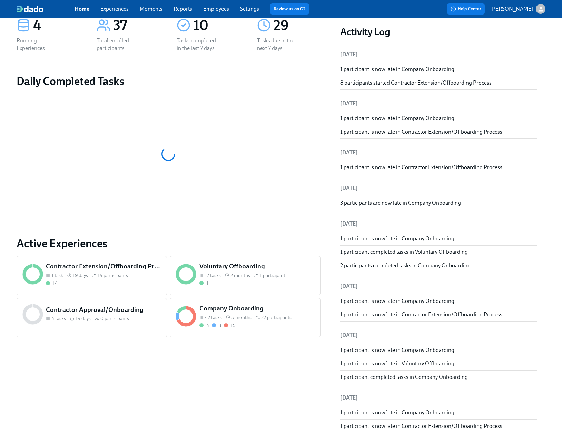
click at [261, 336] on div "Company Onboarding 42 tasks 5 months 22 participants 4 3 15" at bounding box center [245, 317] width 150 height 39
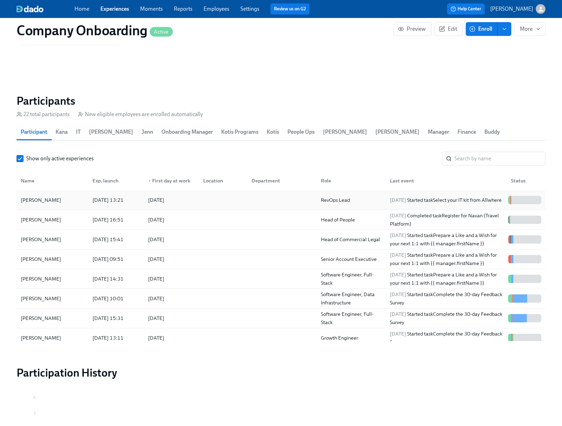
click at [264, 199] on div at bounding box center [280, 200] width 69 height 14
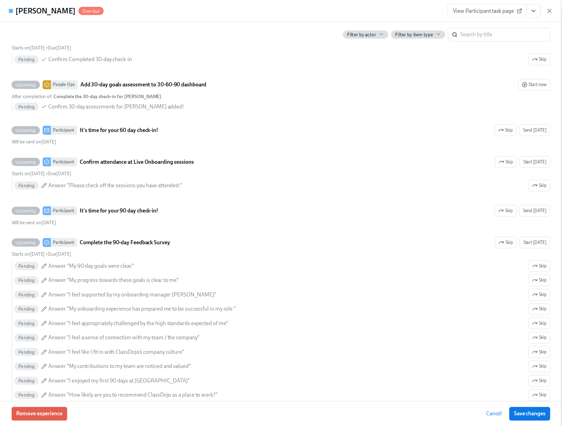
scroll to position [2651, 0]
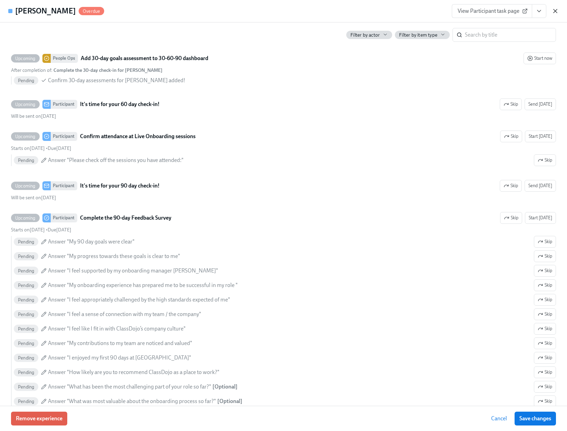
click at [557, 11] on icon "button" at bounding box center [555, 11] width 7 height 7
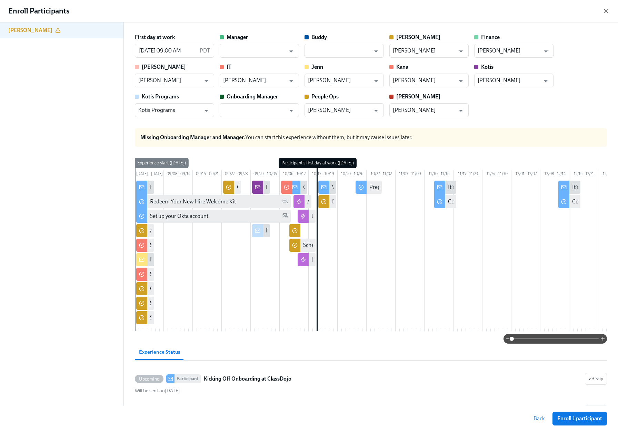
click at [604, 11] on icon "button" at bounding box center [606, 11] width 7 height 7
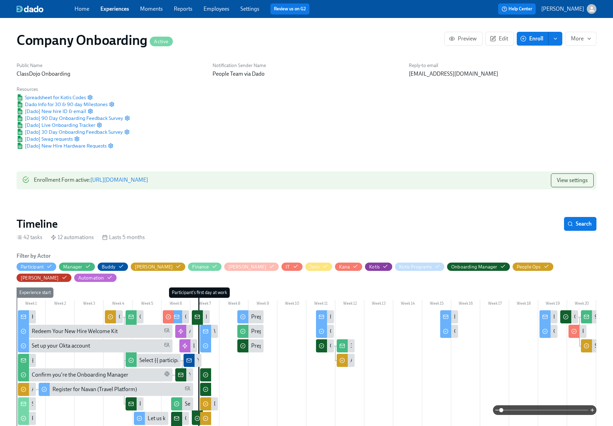
click at [207, 7] on link "Employees" at bounding box center [217, 9] width 26 height 7
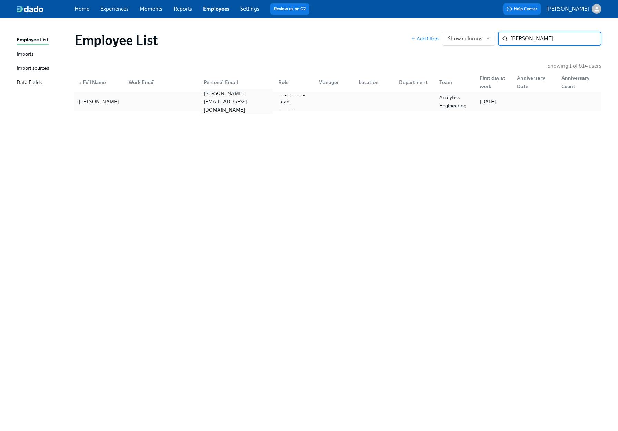
type input "[PERSON_NAME]"
click at [217, 99] on div "[PERSON_NAME][EMAIL_ADDRESS][DOMAIN_NAME]" at bounding box center [237, 101] width 72 height 25
click at [610, 134] on div "Employee List Imports Import sources Data Fields Employee List Add filters Show…" at bounding box center [309, 224] width 618 height 413
click at [540, 19] on div "Employee List Imports Import sources Data Fields Employee List Add filters Show…" at bounding box center [309, 224] width 618 height 413
click at [541, 13] on button "Help Center" at bounding box center [523, 8] width 38 height 11
